Goal: Navigation & Orientation: Find specific page/section

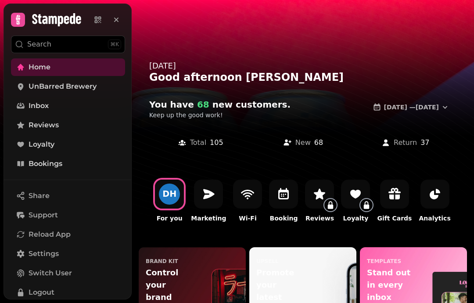
click at [25, 163] on icon at bounding box center [20, 163] width 9 height 9
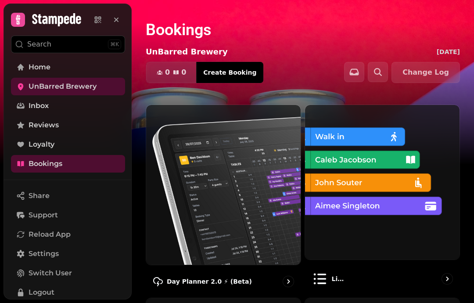
click at [347, 276] on p "List view" at bounding box center [339, 278] width 15 height 9
click at [189, 277] on p "Day Planner 2.0 ⚡ (Beta)" at bounding box center [209, 281] width 85 height 9
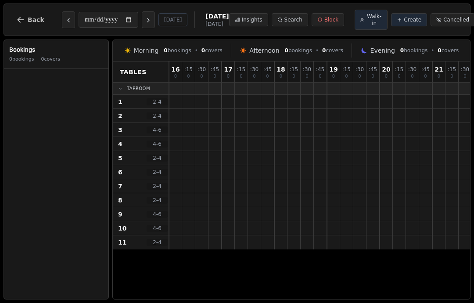
scroll to position [0, 0]
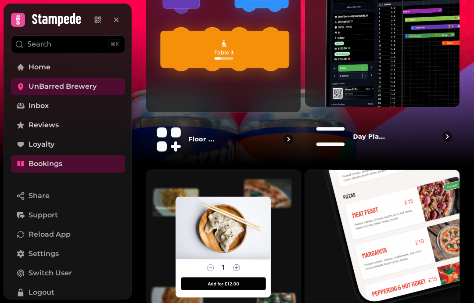
scroll to position [348, 0]
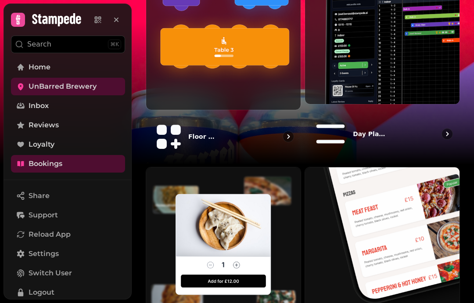
click at [346, 111] on div "Day planner (legacy)" at bounding box center [382, 134] width 155 height 52
